Goal: Task Accomplishment & Management: Manage account settings

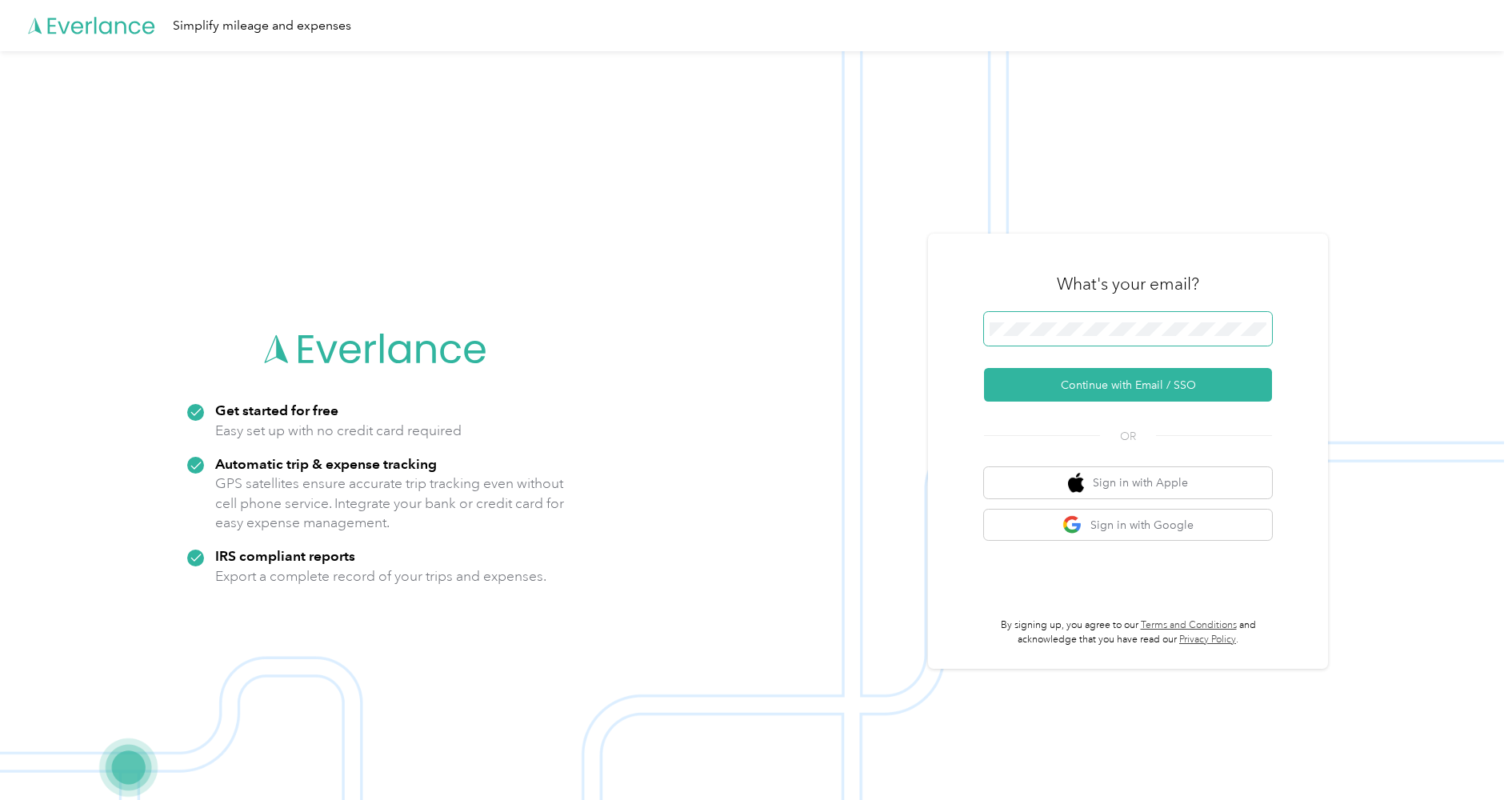
click at [1111, 383] on button "Continue with Email / SSO" at bounding box center [1127, 385] width 288 height 34
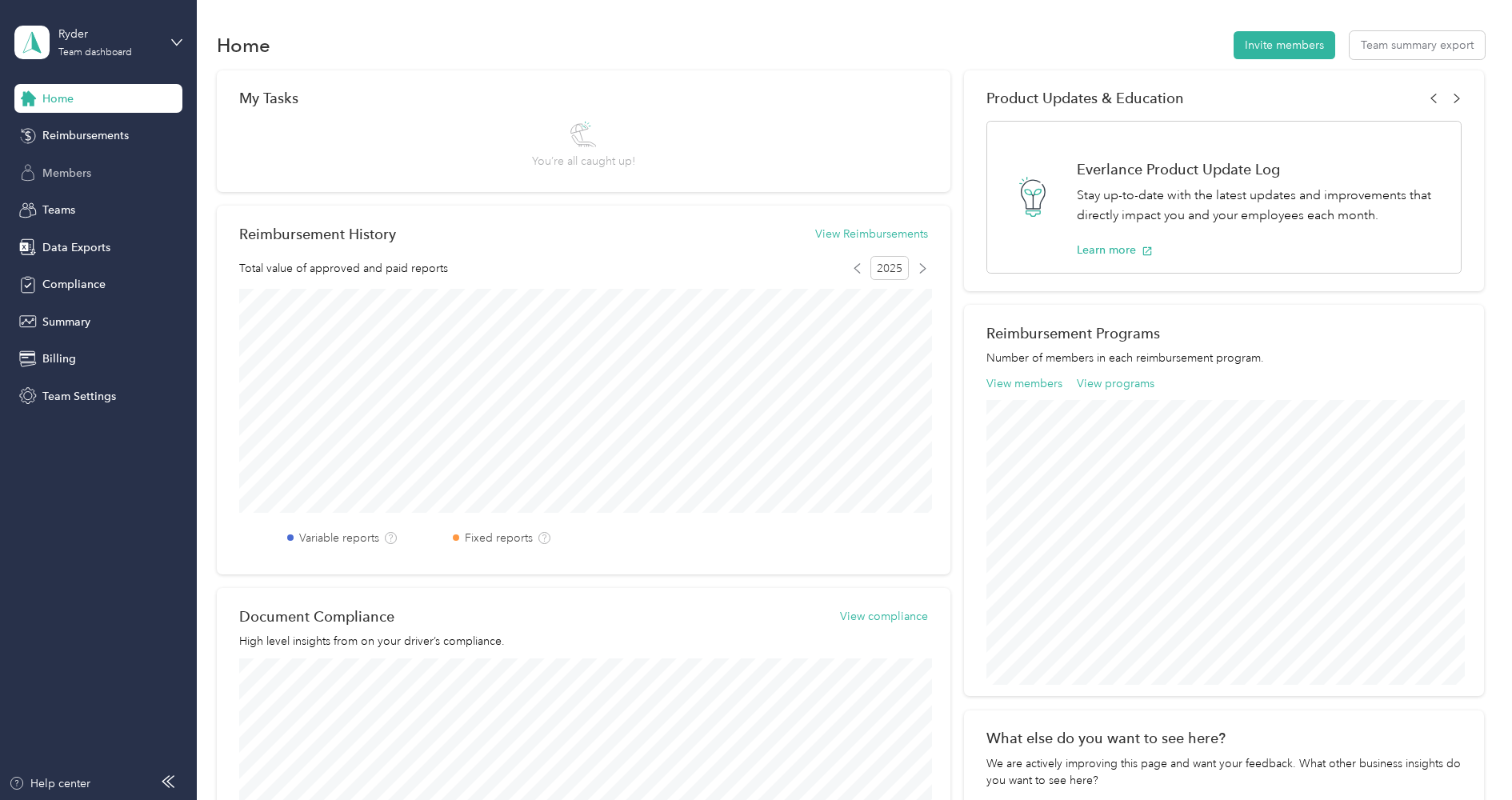
click at [82, 171] on span "Members" at bounding box center [66, 172] width 49 height 16
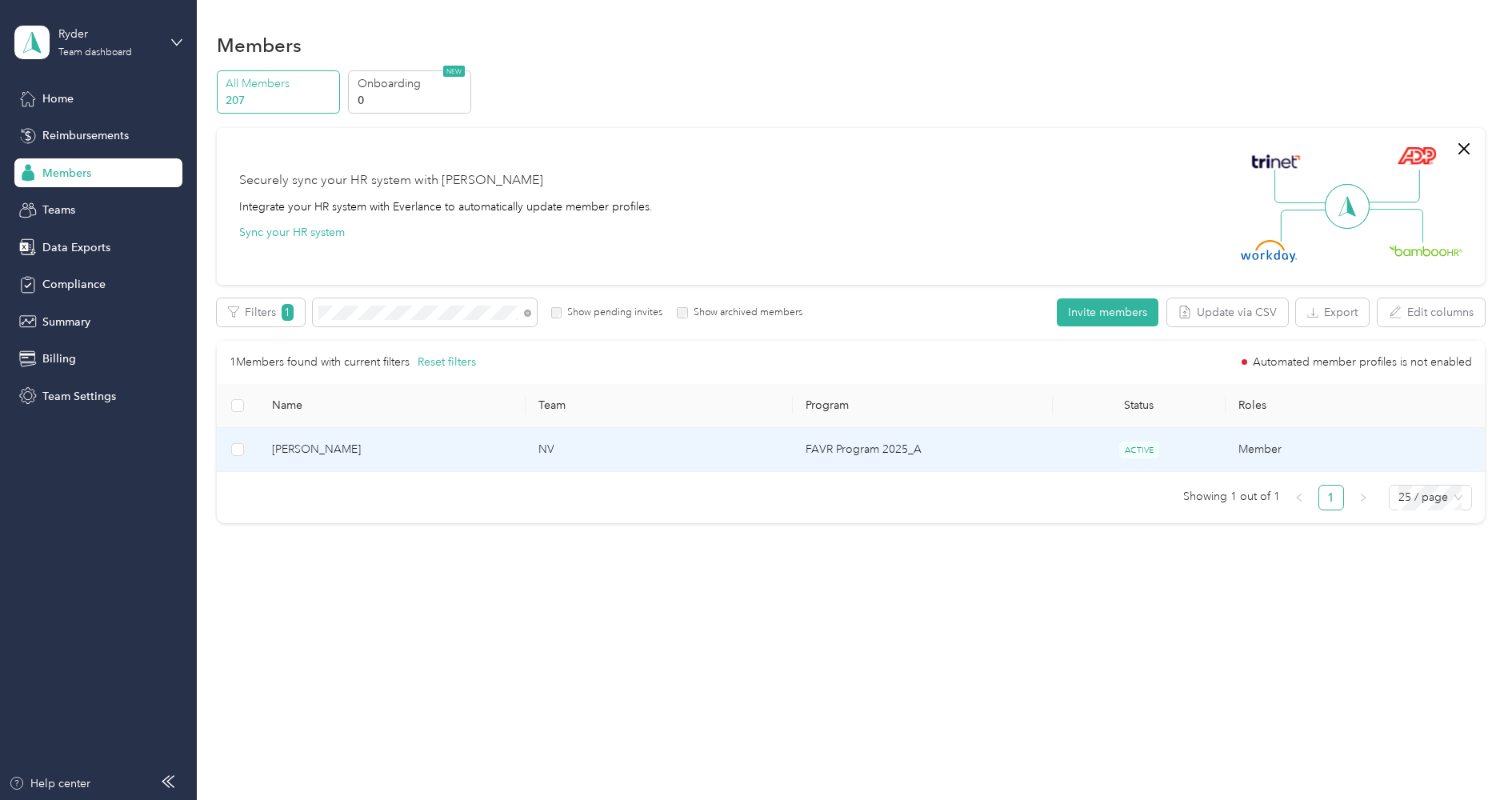
click at [441, 453] on span "[PERSON_NAME]" at bounding box center [392, 449] width 240 height 17
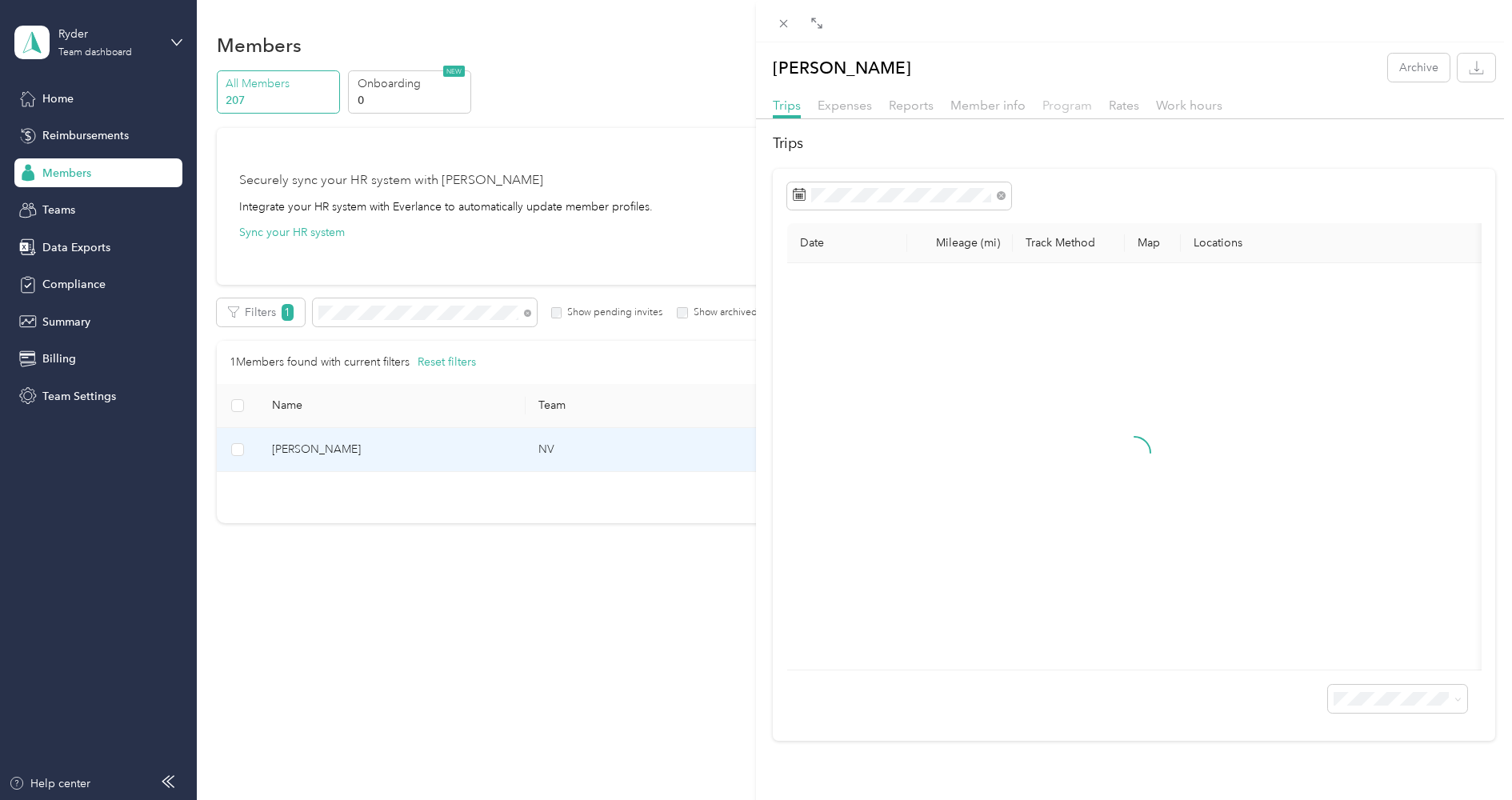
click at [1074, 107] on span "Program" at bounding box center [1068, 105] width 50 height 15
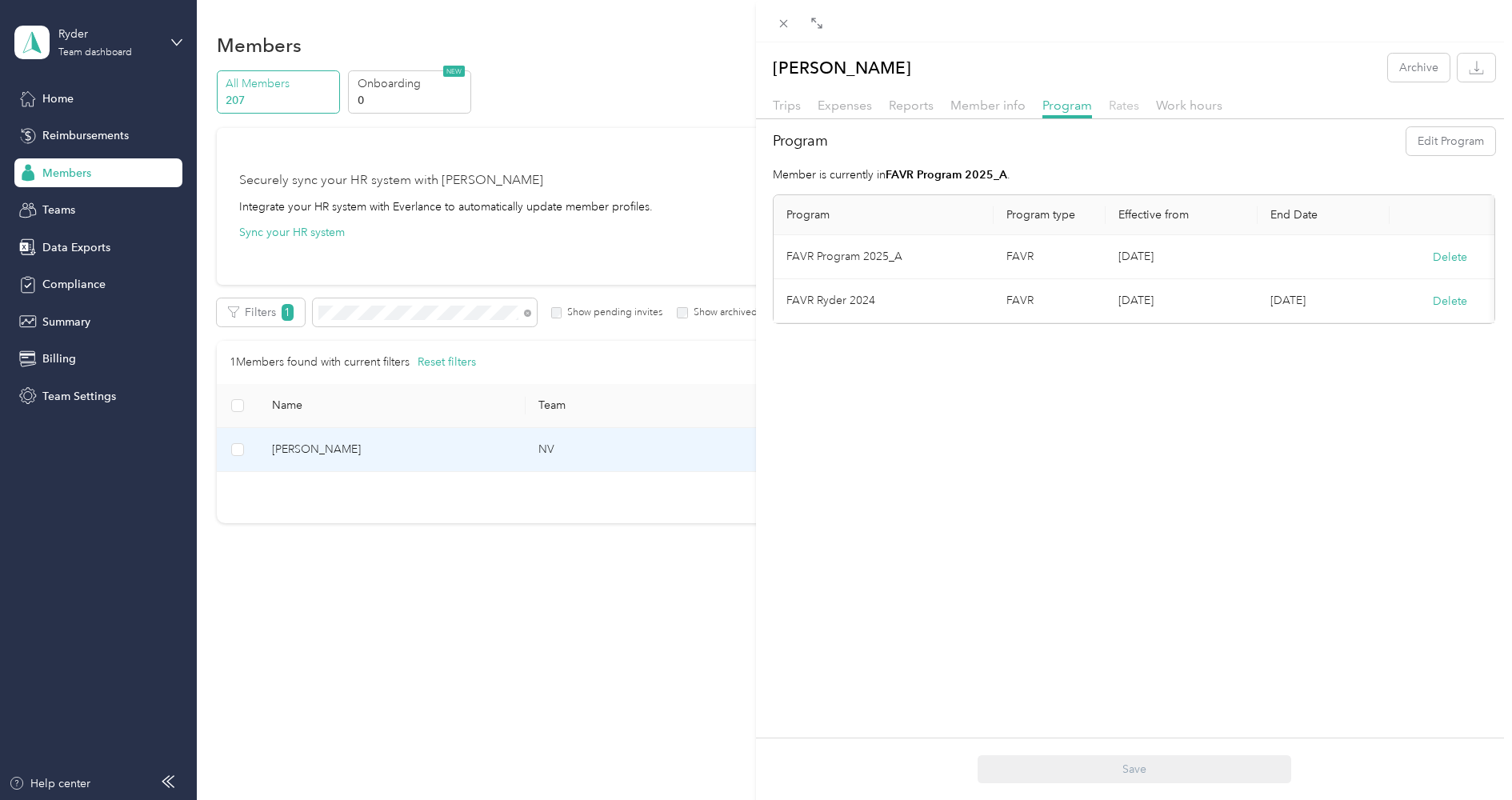
click at [1129, 107] on span "Rates" at bounding box center [1124, 105] width 31 height 15
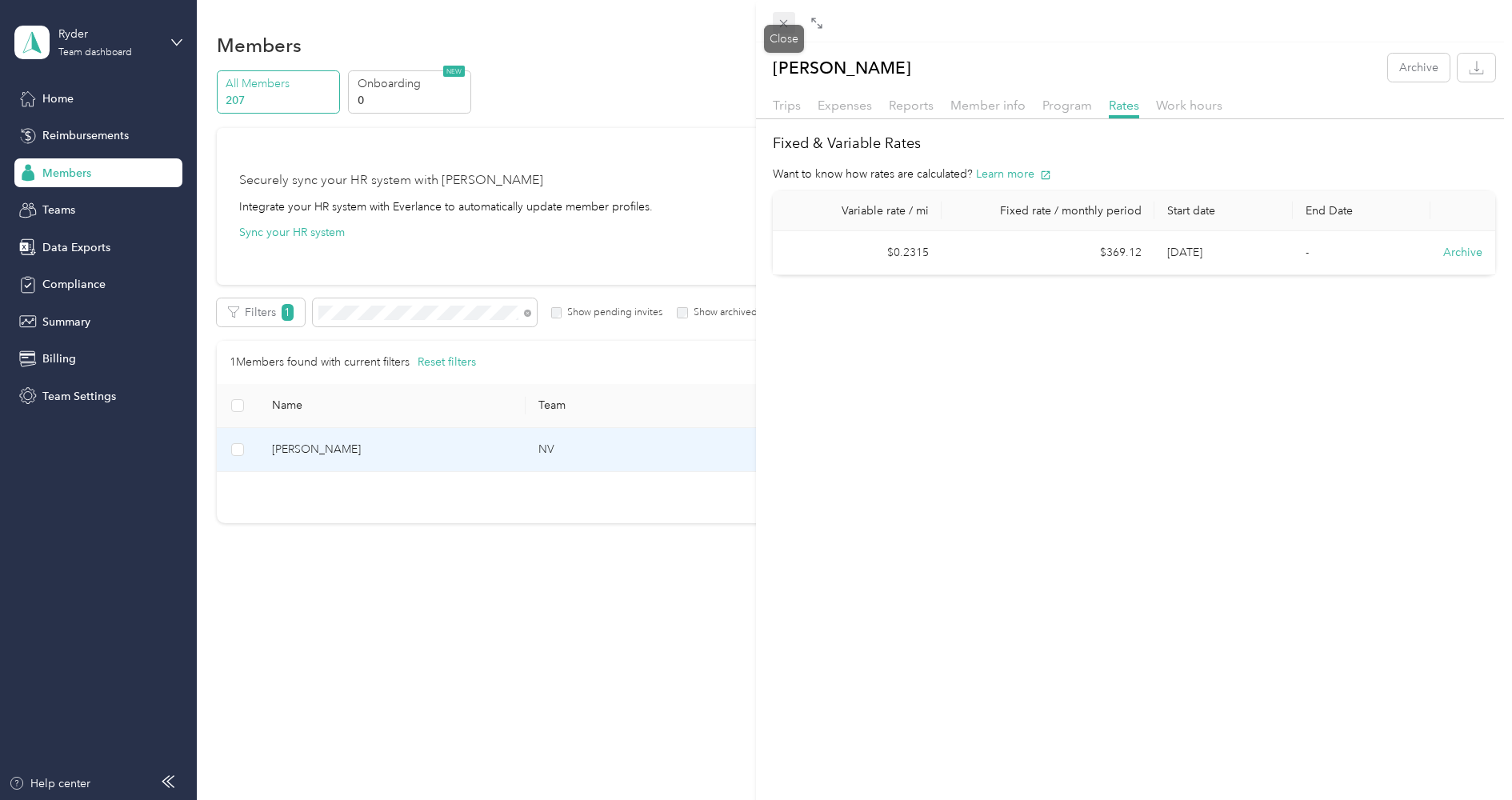
click at [787, 22] on icon at bounding box center [784, 23] width 13 height 13
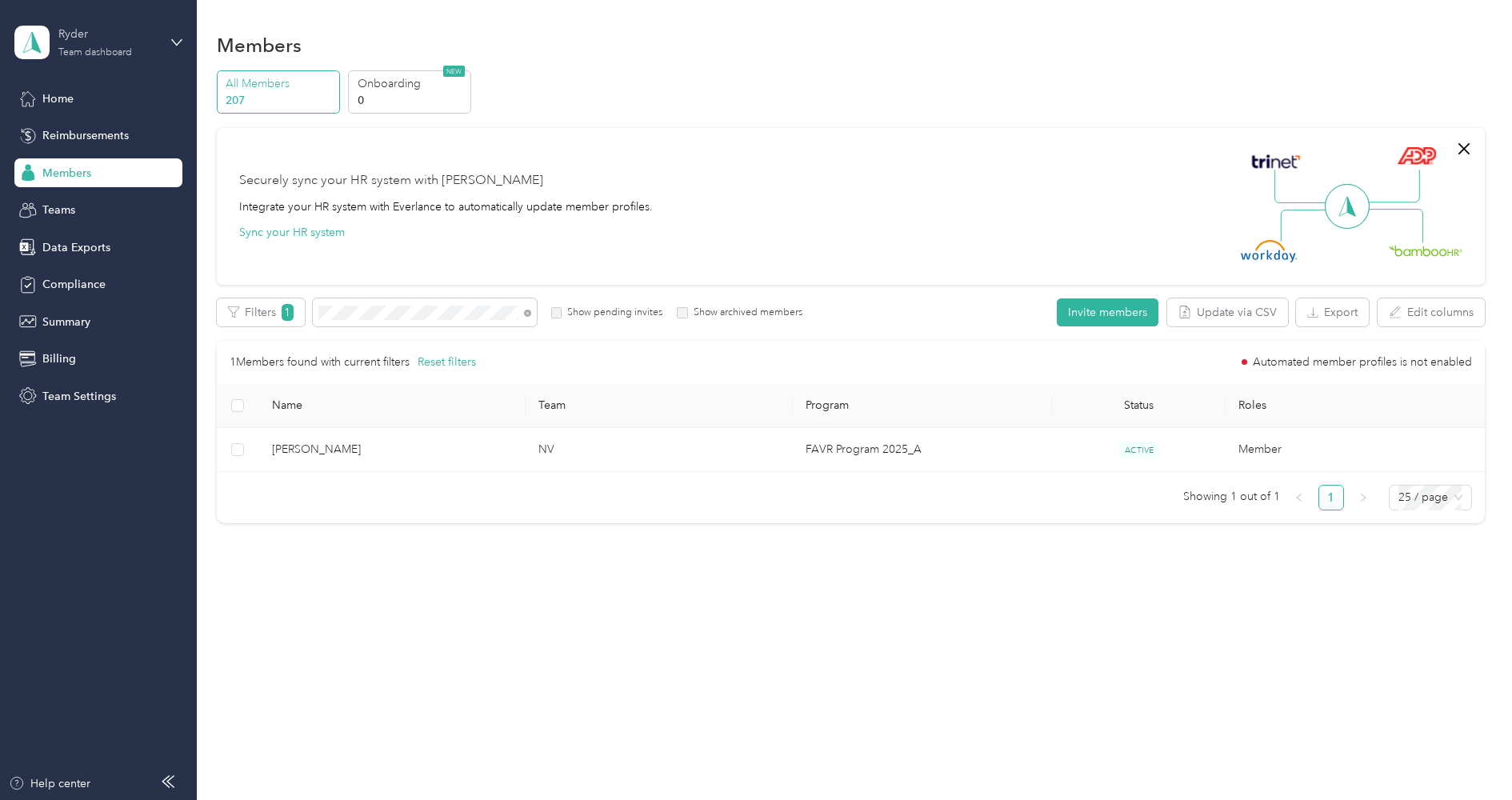
click at [63, 36] on div "Ryder" at bounding box center [109, 34] width 100 height 16
click at [66, 201] on div "Log out" at bounding box center [60, 204] width 62 height 16
